Goal: Task Accomplishment & Management: Use online tool/utility

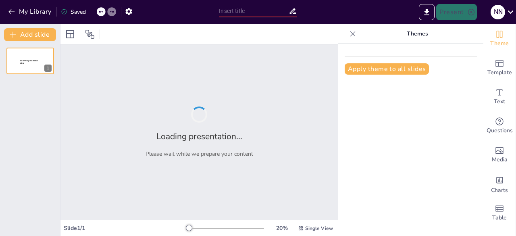
type input "Técnicas e instrumentos de recolección de datos"
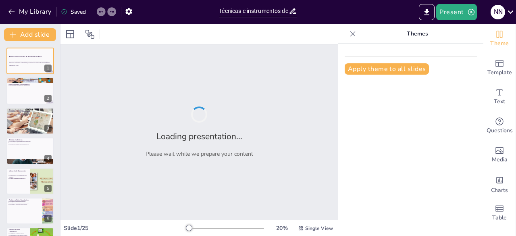
checkbox input "true"
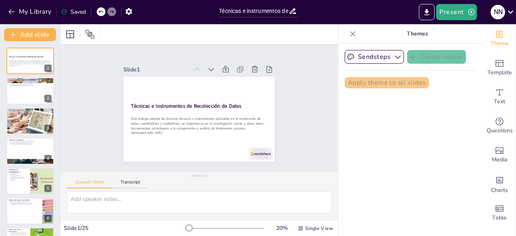
checkbox input "true"
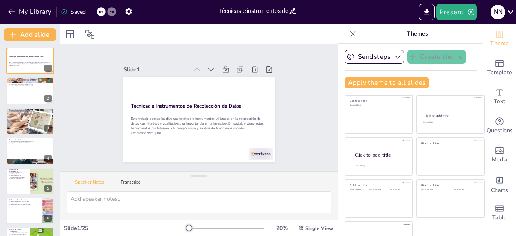
checkbox input "true"
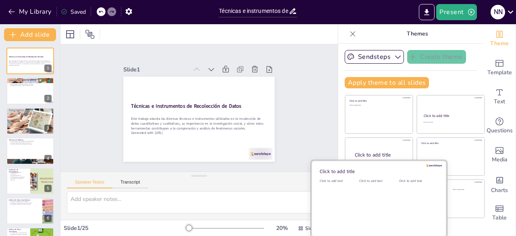
drag, startPoint x: 406, startPoint y: 215, endPoint x: 425, endPoint y: 197, distance: 26.5
click at [408, 215] on div "Click to add text" at bounding box center [417, 204] width 36 height 50
checkbox input "true"
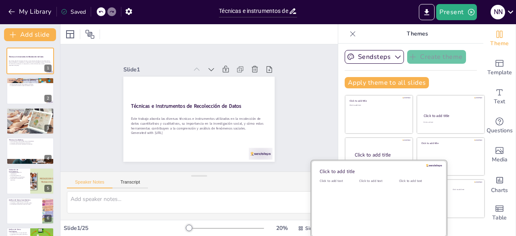
checkbox input "true"
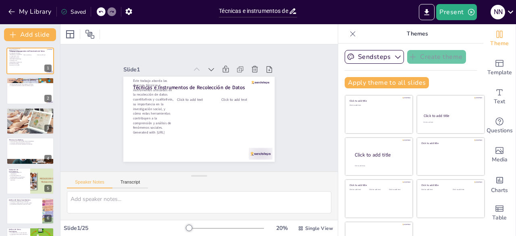
checkbox input "true"
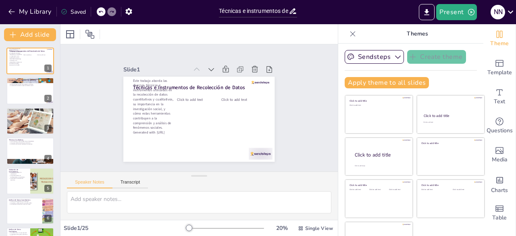
checkbox input "true"
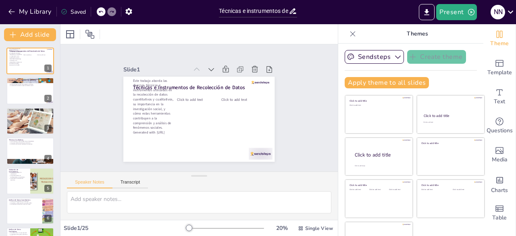
checkbox input "true"
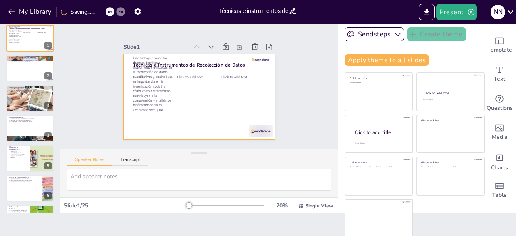
checkbox input "true"
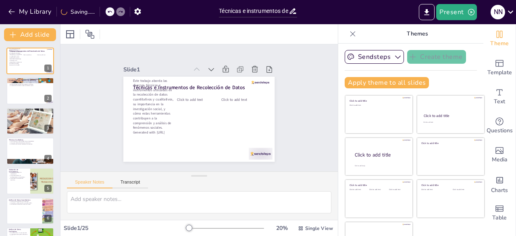
checkbox input "true"
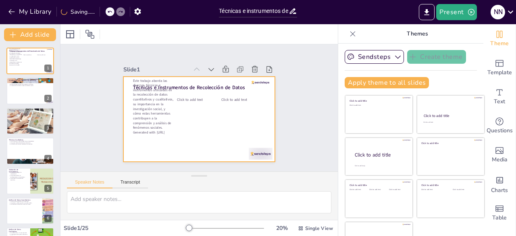
checkbox input "true"
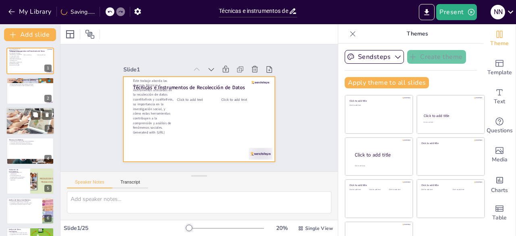
checkbox input "true"
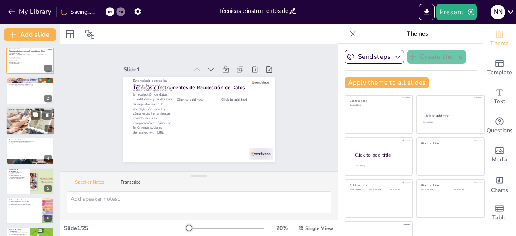
checkbox input "true"
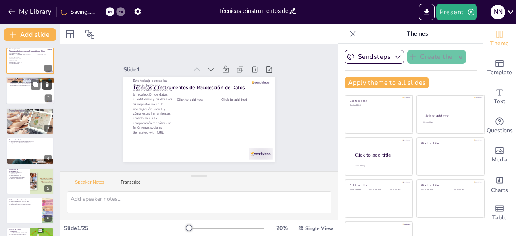
checkbox input "true"
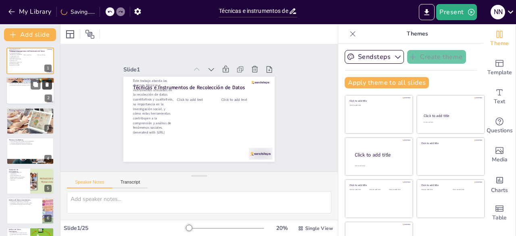
checkbox input "true"
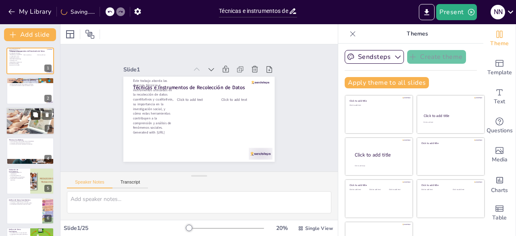
checkbox input "true"
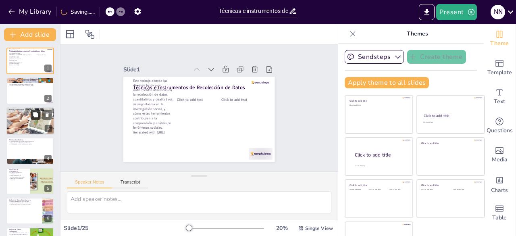
checkbox input "true"
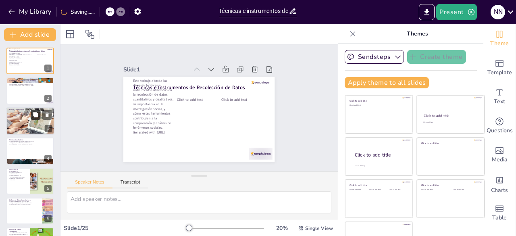
checkbox input "true"
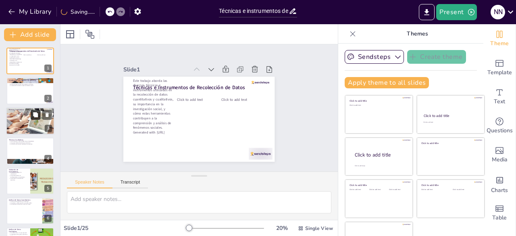
checkbox input "true"
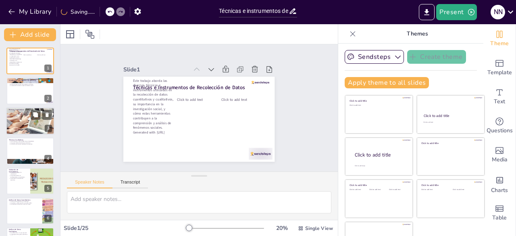
checkbox input "true"
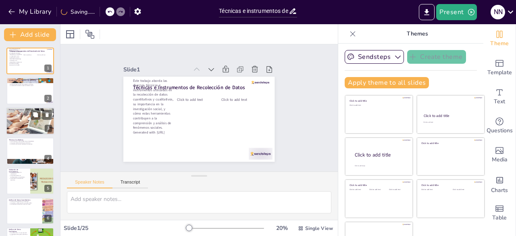
checkbox input "true"
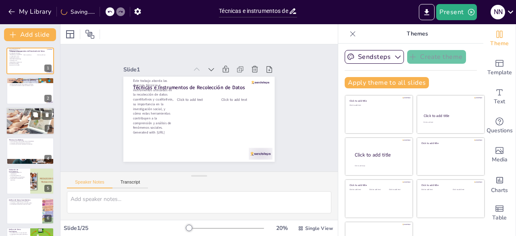
checkbox input "true"
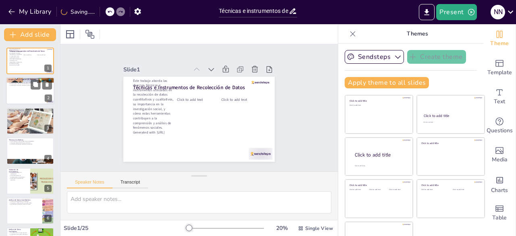
checkbox input "true"
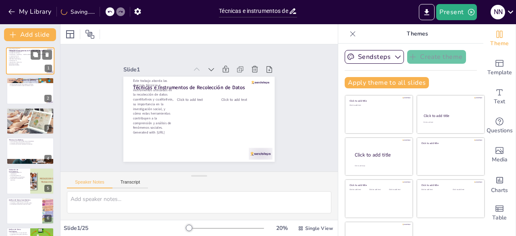
checkbox input "true"
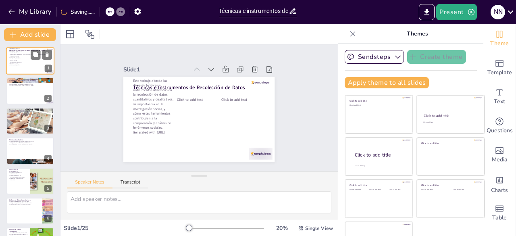
checkbox input "true"
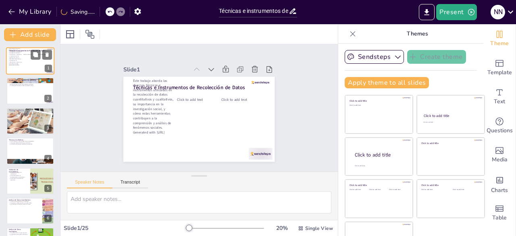
checkbox input "true"
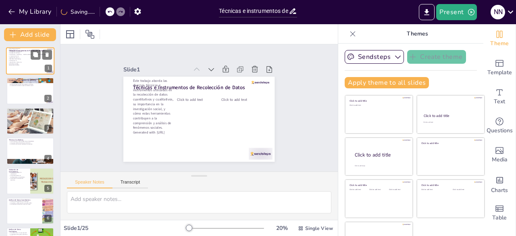
checkbox input "true"
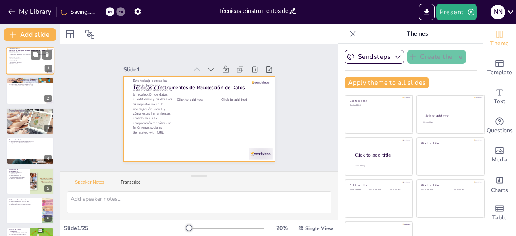
checkbox input "true"
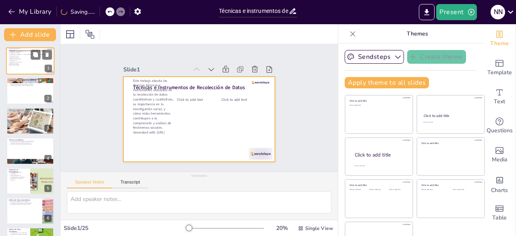
checkbox input "true"
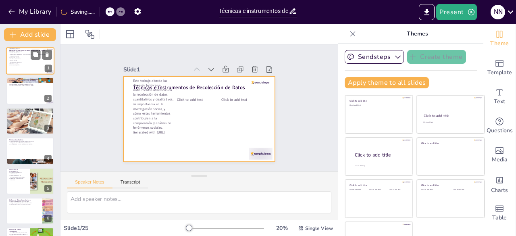
click at [27, 61] on div at bounding box center [30, 60] width 48 height 27
checkbox input "true"
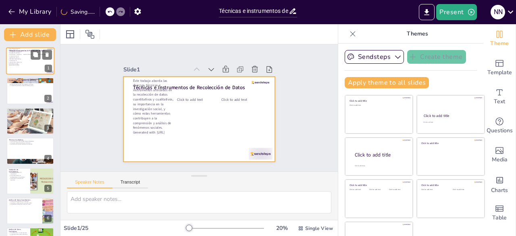
checkbox input "true"
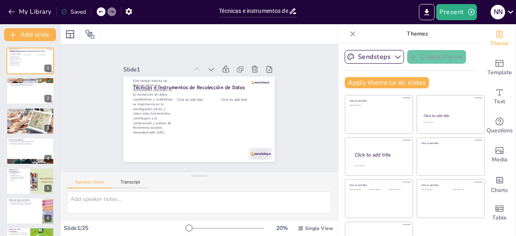
checkbox input "true"
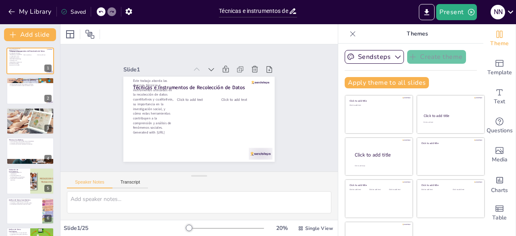
checkbox input "true"
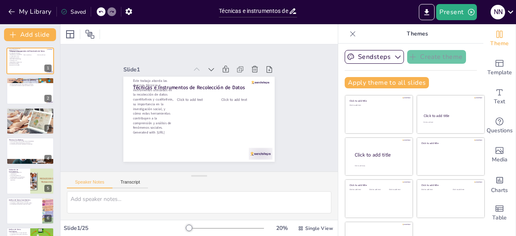
checkbox input "true"
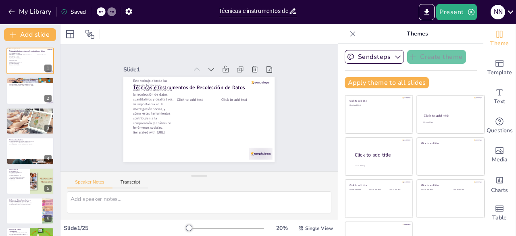
checkbox input "true"
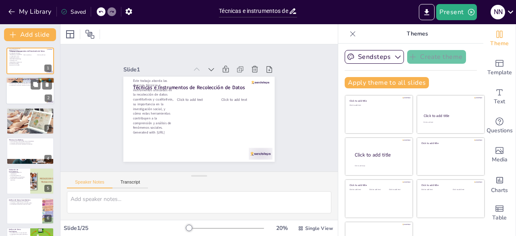
checkbox input "true"
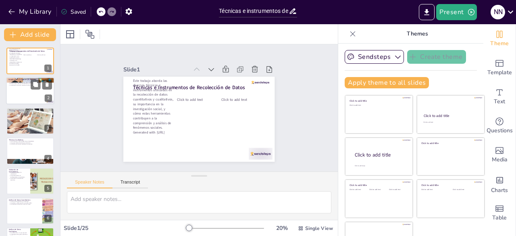
checkbox input "true"
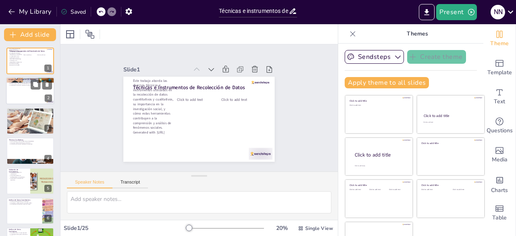
click at [35, 95] on div at bounding box center [30, 90] width 48 height 27
type textarea "Lo ipsumdolors am conse ad el seddoei tempori utl etdolor m ali enimadminimven …"
checkbox input "true"
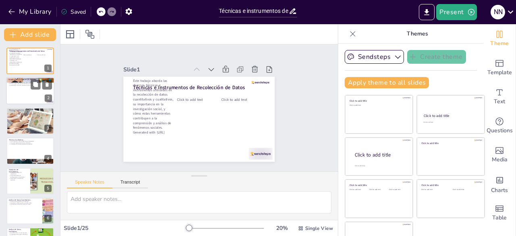
checkbox input "true"
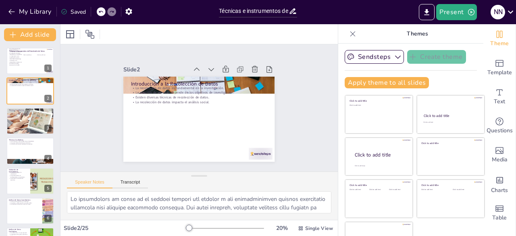
checkbox input "true"
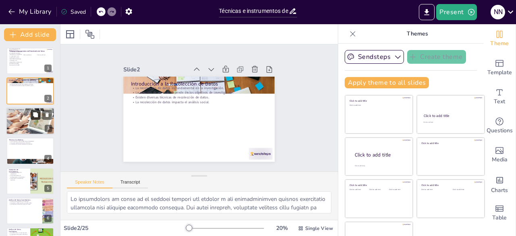
checkbox input "true"
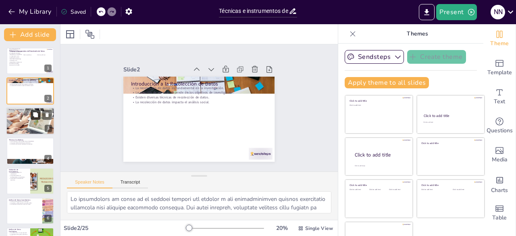
checkbox input "true"
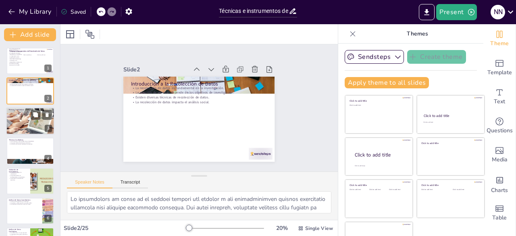
checkbox input "true"
click at [33, 125] on div at bounding box center [30, 121] width 48 height 48
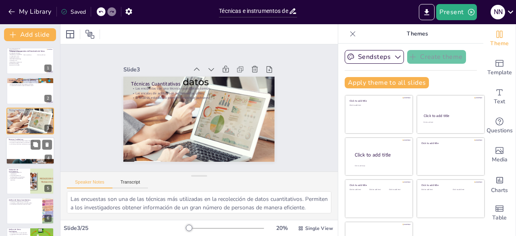
click at [33, 152] on div at bounding box center [30, 150] width 48 height 27
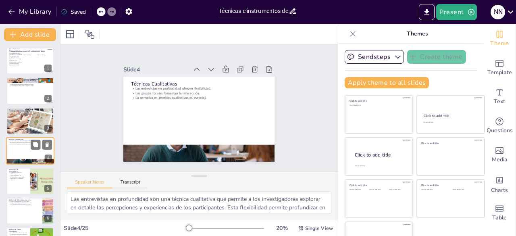
scroll to position [12, 0]
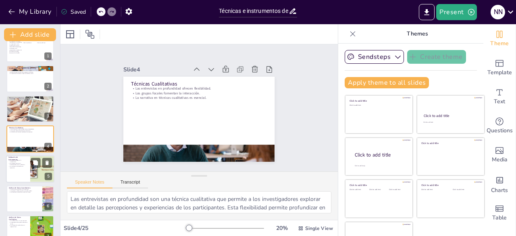
click at [37, 174] on div at bounding box center [42, 168] width 48 height 27
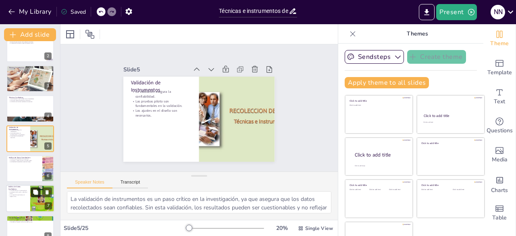
click at [31, 193] on button at bounding box center [36, 192] width 10 height 10
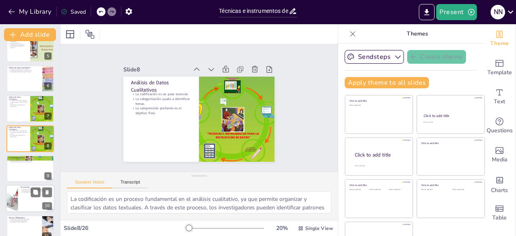
click at [29, 203] on div at bounding box center [30, 198] width 48 height 27
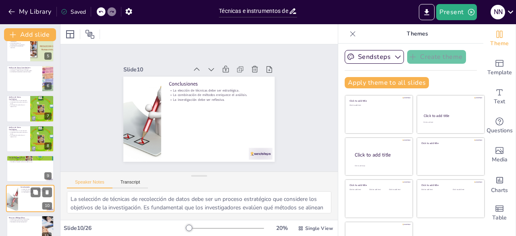
scroll to position [192, 0]
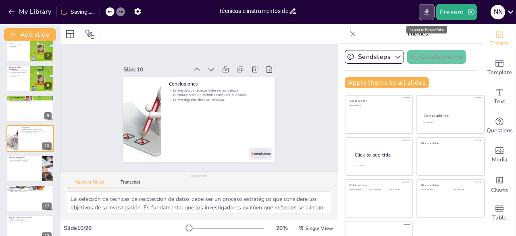
click at [429, 12] on icon "Export to PowerPoint" at bounding box center [427, 12] width 5 height 6
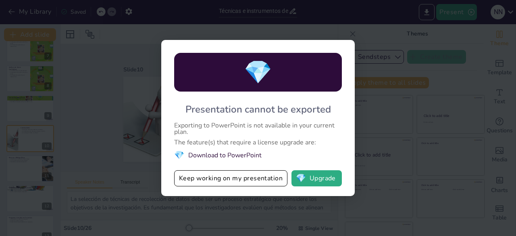
click at [464, 55] on div "💎 Presentation cannot be exported Exporting to PowerPoint is not available in y…" at bounding box center [258, 118] width 516 height 236
click at [319, 178] on button "💎 Upgrade" at bounding box center [316, 178] width 50 height 16
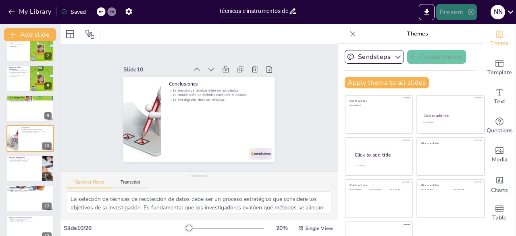
click at [447, 8] on button "Present" at bounding box center [456, 12] width 40 height 16
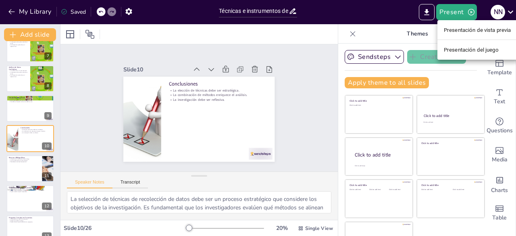
click at [431, 14] on div at bounding box center [258, 118] width 516 height 236
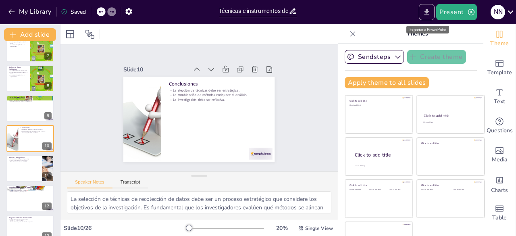
click at [426, 12] on icon "Export to PowerPoint" at bounding box center [427, 12] width 8 height 8
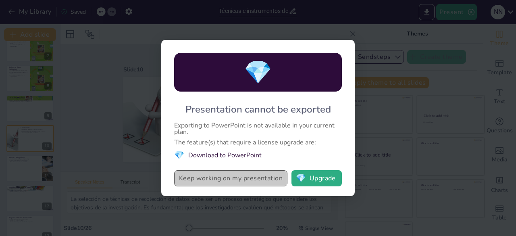
click at [240, 179] on button "Keep working on my presentation" at bounding box center [230, 178] width 113 height 16
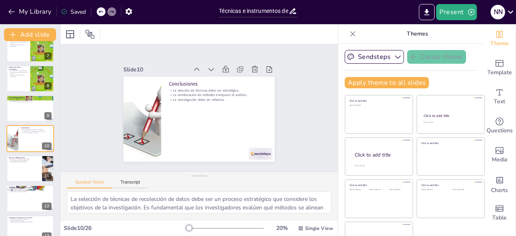
scroll to position [23, 0]
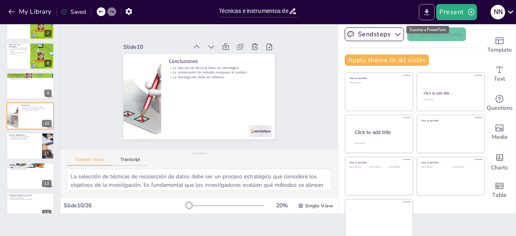
click at [427, 12] on icon "Export to PowerPoint" at bounding box center [427, 12] width 5 height 6
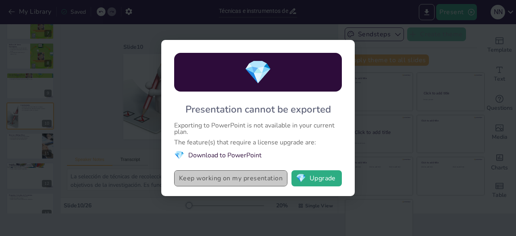
click at [196, 179] on button "Keep working on my presentation" at bounding box center [230, 178] width 113 height 16
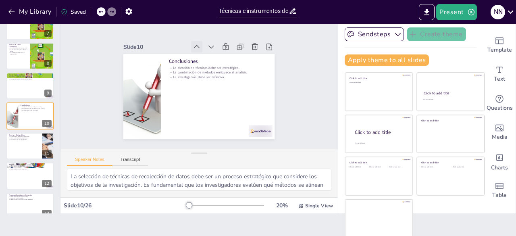
click at [177, 53] on icon at bounding box center [171, 58] width 11 height 11
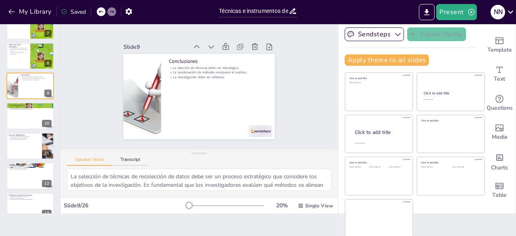
click at [233, 74] on icon at bounding box center [237, 78] width 9 height 9
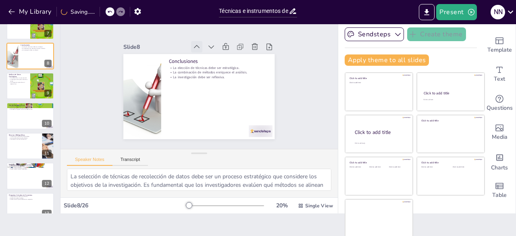
click at [167, 91] on icon at bounding box center [162, 96] width 10 height 10
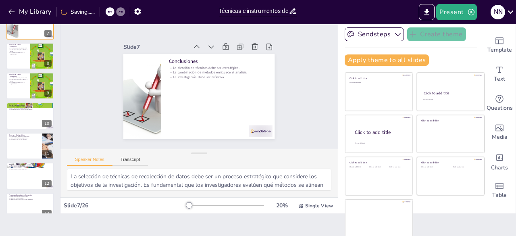
click at [260, 10] on input "Técnicas e instrumentos de recolección de datos" at bounding box center [253, 11] width 69 height 12
